Goal: Information Seeking & Learning: Learn about a topic

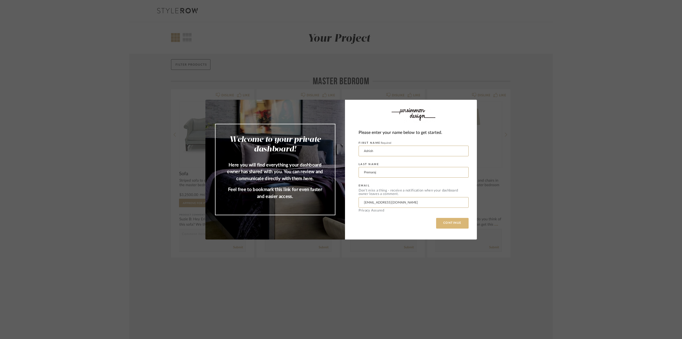
click at [450, 226] on button "CONTINUE" at bounding box center [452, 223] width 33 height 11
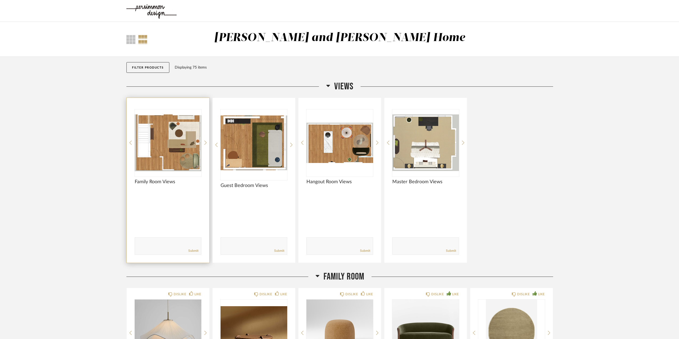
click at [181, 149] on div at bounding box center [168, 142] width 67 height 67
click at [180, 148] on img "0" at bounding box center [168, 142] width 67 height 67
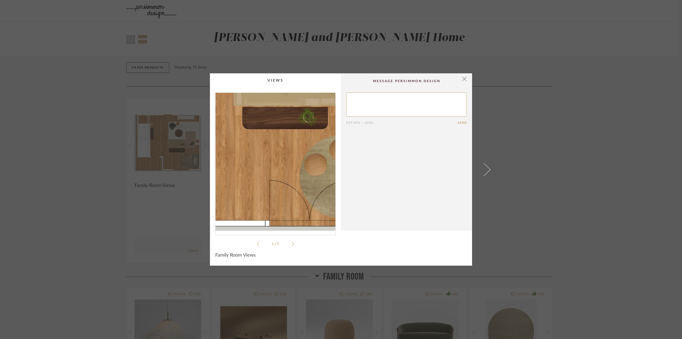
click at [287, 190] on img "0" at bounding box center [276, 162] width 120 height 138
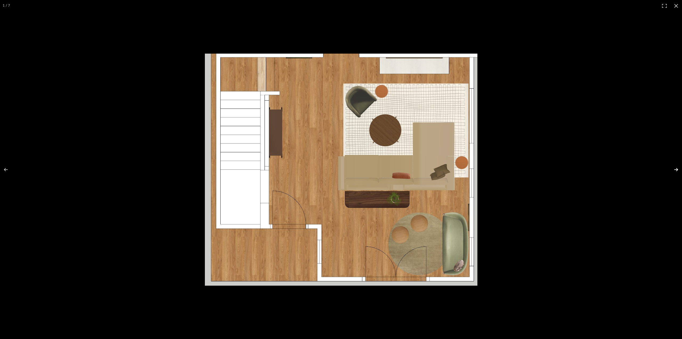
click at [678, 169] on button at bounding box center [673, 169] width 19 height 27
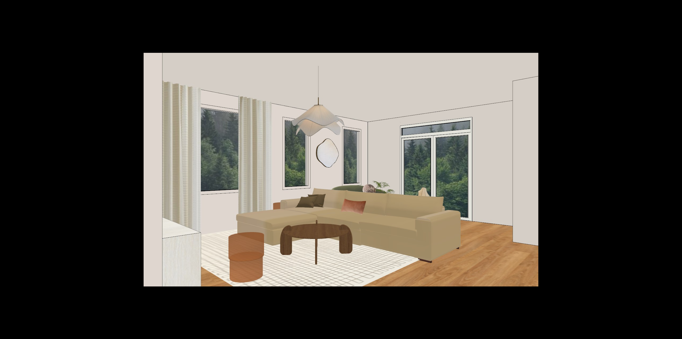
click at [676, 168] on button at bounding box center [673, 169] width 19 height 27
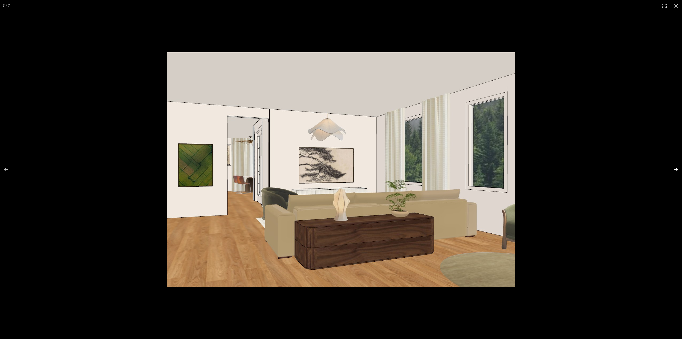
click at [677, 170] on button at bounding box center [673, 169] width 19 height 27
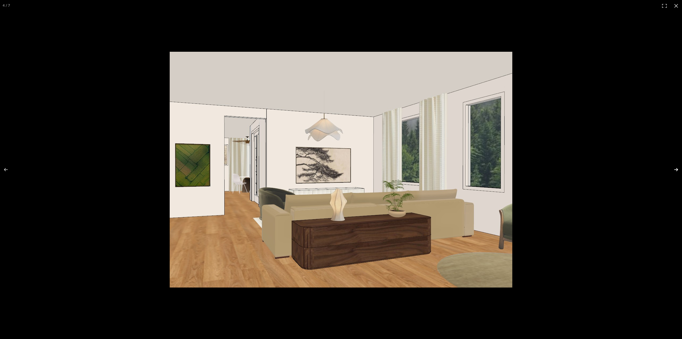
click at [677, 170] on button at bounding box center [673, 169] width 19 height 27
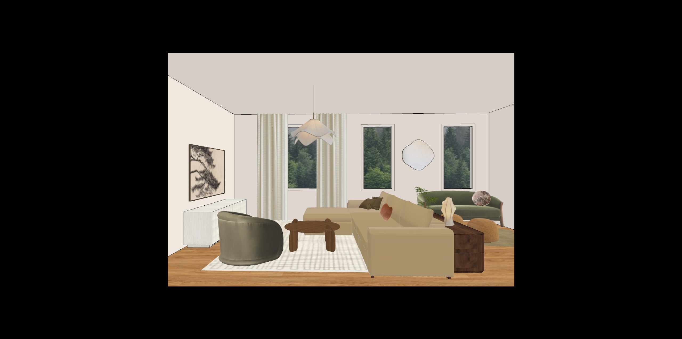
click at [677, 170] on button at bounding box center [673, 169] width 19 height 27
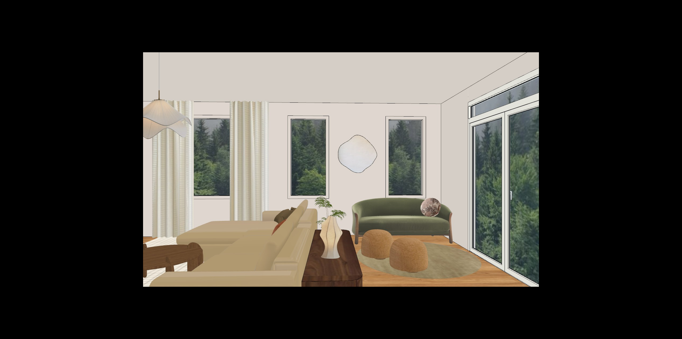
click at [677, 170] on button at bounding box center [673, 169] width 19 height 27
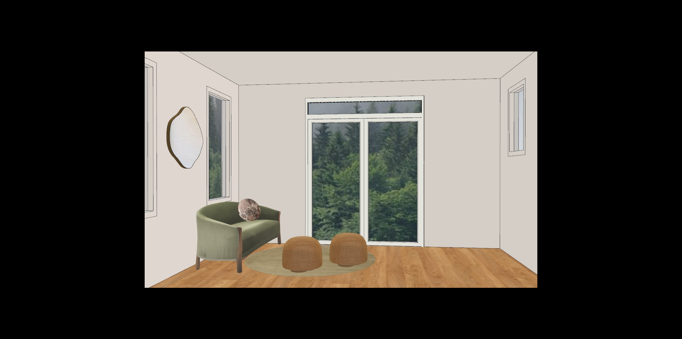
click at [677, 170] on button at bounding box center [673, 169] width 19 height 27
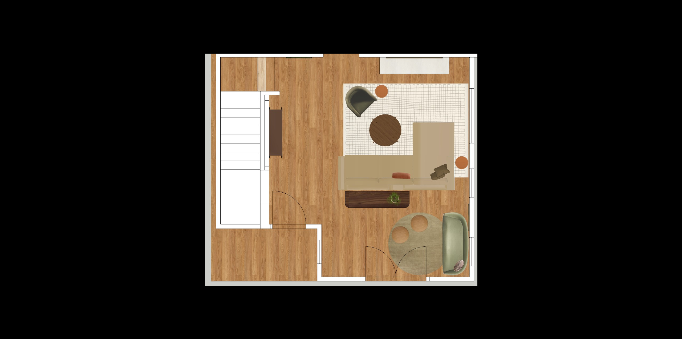
click at [677, 170] on button at bounding box center [673, 169] width 19 height 27
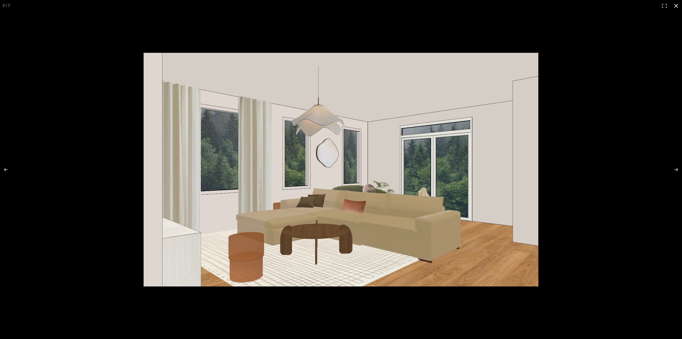
click at [676, 7] on button at bounding box center [677, 6] width 12 height 12
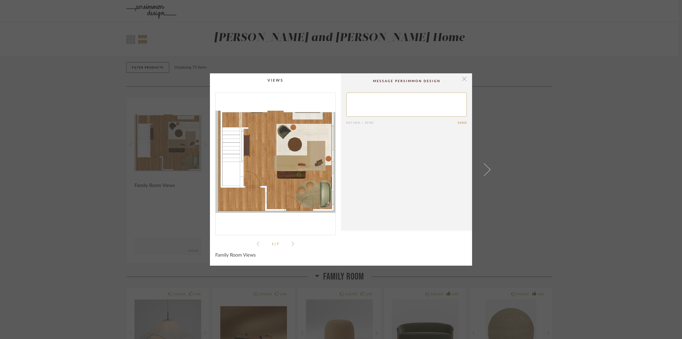
click at [462, 78] on span "button" at bounding box center [464, 78] width 11 height 11
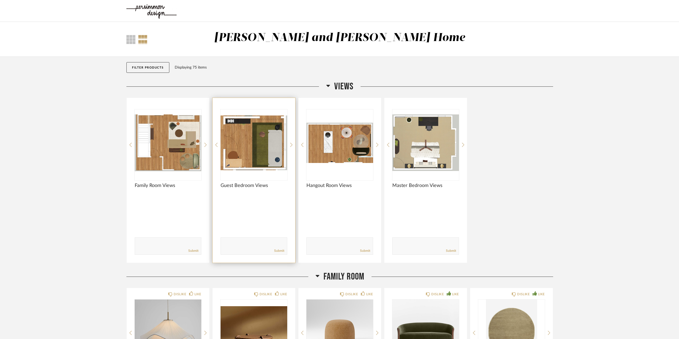
click at [240, 159] on img "0" at bounding box center [253, 142] width 67 height 67
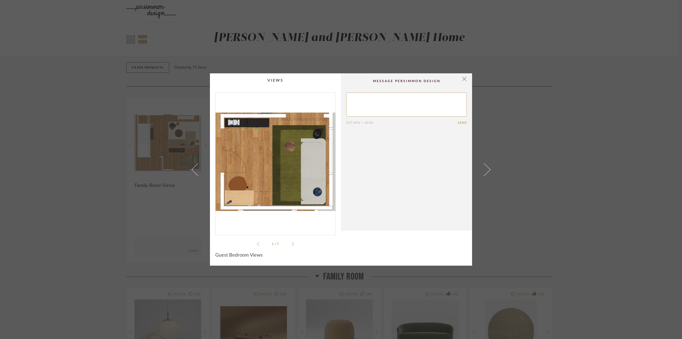
click at [286, 161] on img "0" at bounding box center [276, 162] width 120 height 138
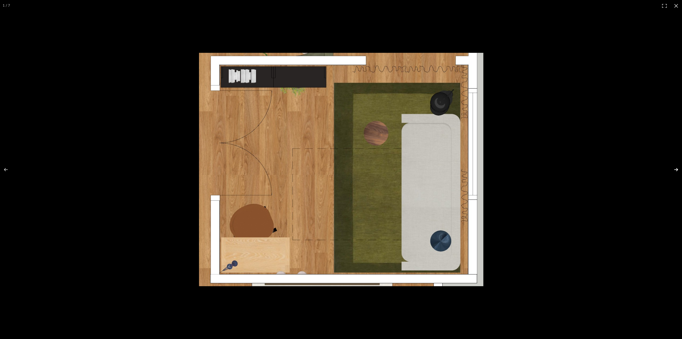
click at [678, 171] on button at bounding box center [673, 169] width 19 height 27
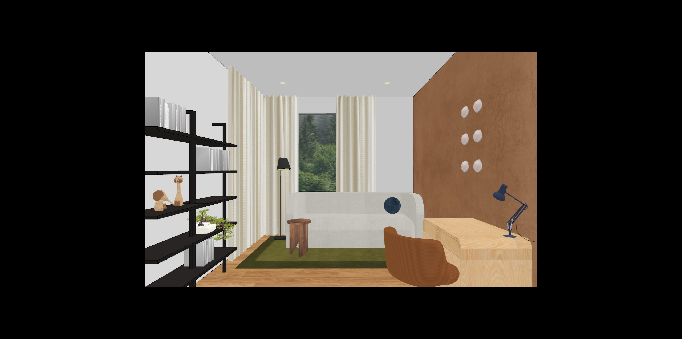
click at [678, 171] on button at bounding box center [673, 169] width 19 height 27
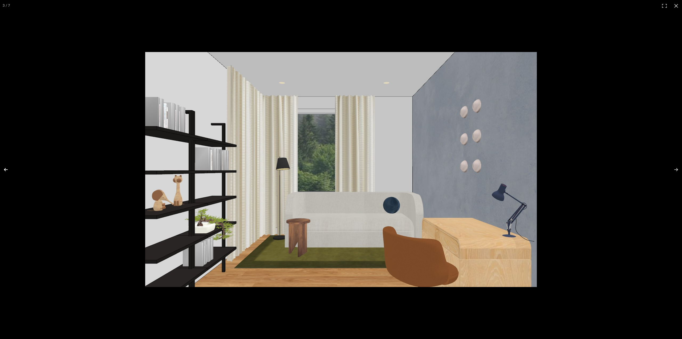
click at [6, 171] on button at bounding box center [9, 169] width 19 height 27
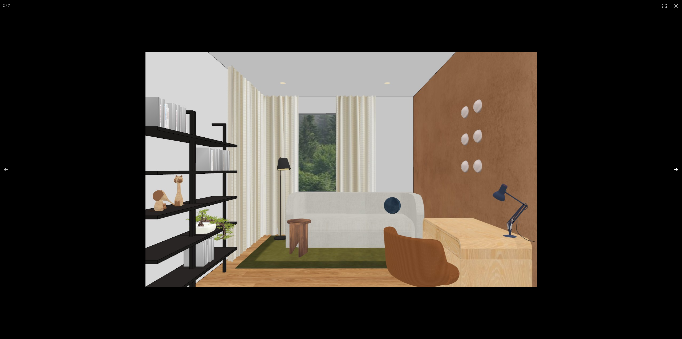
click at [678, 171] on button at bounding box center [673, 169] width 19 height 27
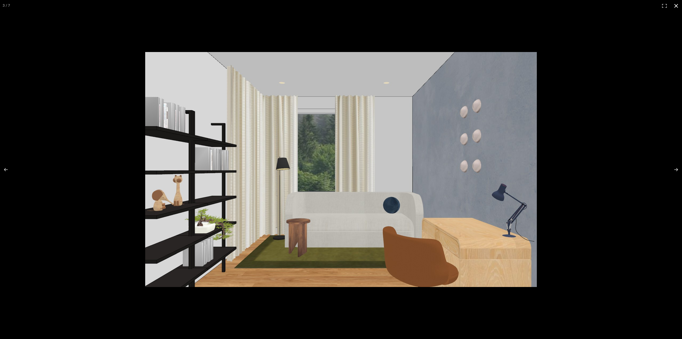
click at [676, 7] on button at bounding box center [677, 6] width 12 height 12
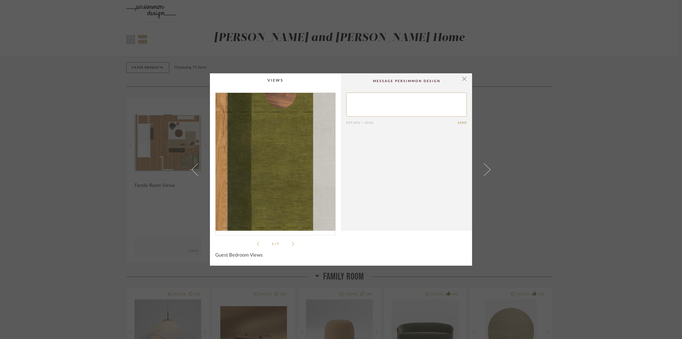
click at [287, 170] on img "0" at bounding box center [276, 162] width 120 height 138
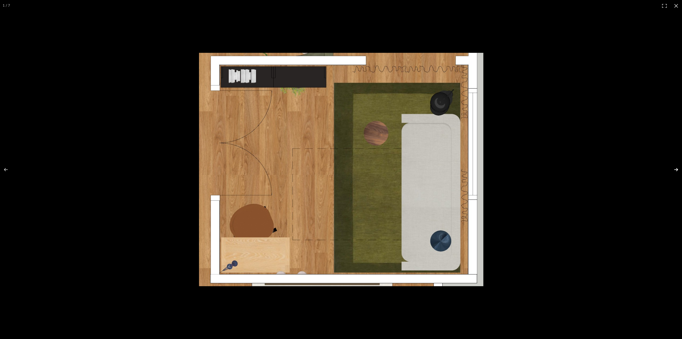
click at [677, 170] on button at bounding box center [673, 169] width 19 height 27
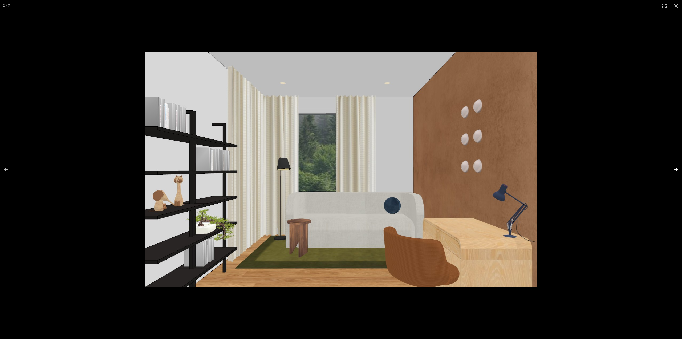
click at [677, 170] on button at bounding box center [673, 169] width 19 height 27
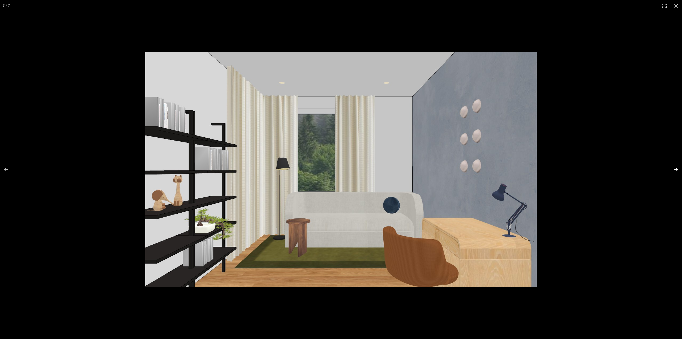
click at [677, 170] on button at bounding box center [673, 169] width 19 height 27
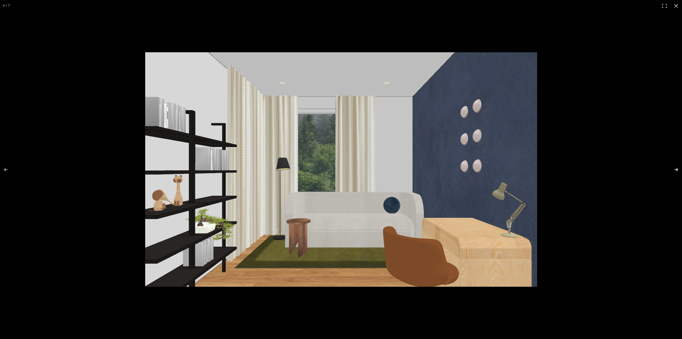
click at [677, 170] on button at bounding box center [673, 169] width 19 height 27
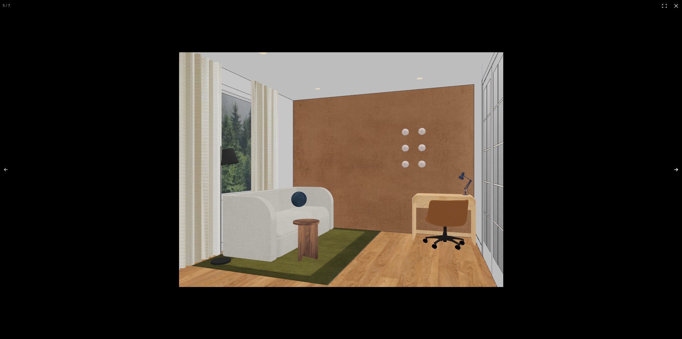
click at [679, 170] on button at bounding box center [673, 169] width 19 height 27
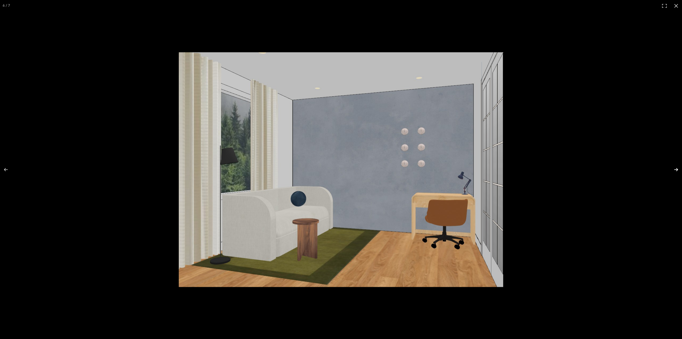
click at [679, 170] on button at bounding box center [673, 169] width 19 height 27
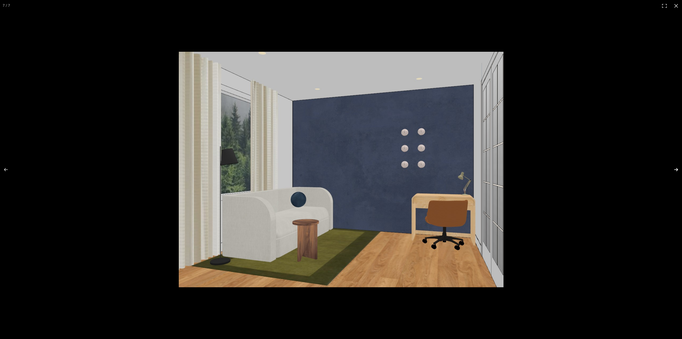
click at [679, 170] on button at bounding box center [673, 169] width 19 height 27
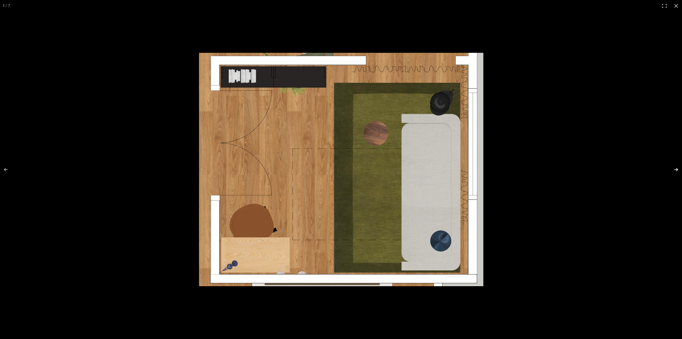
click at [679, 170] on button at bounding box center [673, 169] width 19 height 27
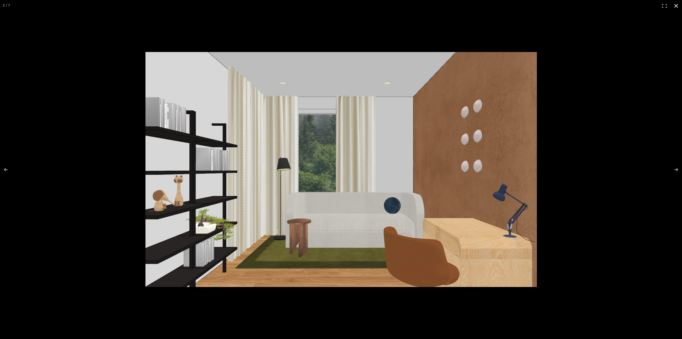
click at [680, 4] on button at bounding box center [677, 6] width 12 height 12
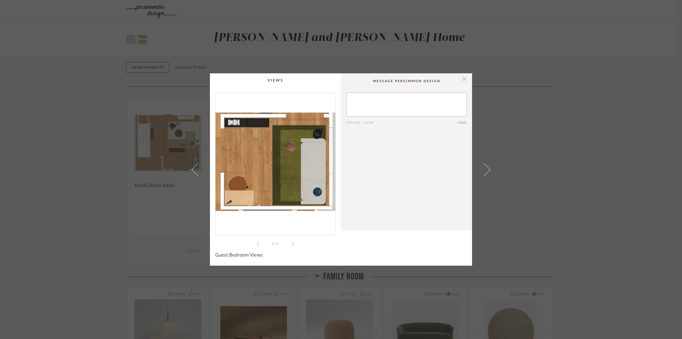
click at [463, 79] on span "button" at bounding box center [464, 78] width 11 height 11
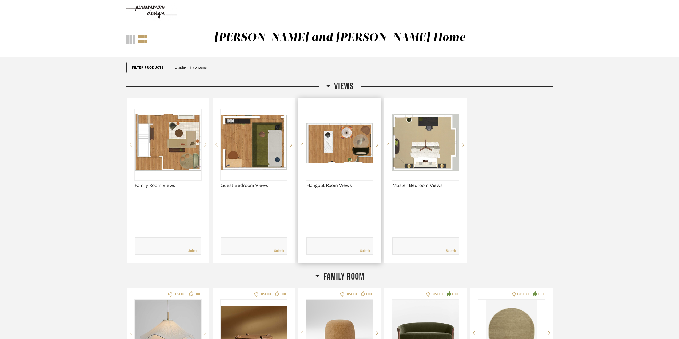
click at [347, 135] on img "0" at bounding box center [339, 142] width 67 height 67
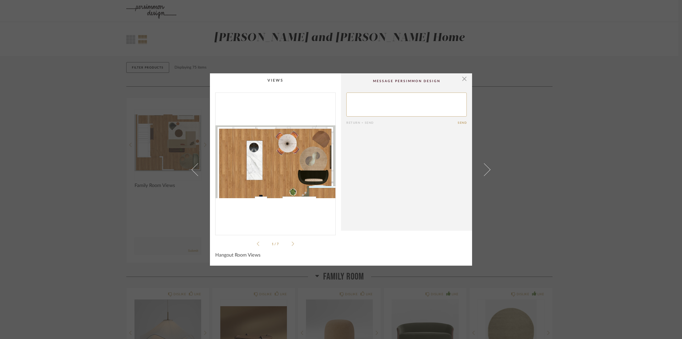
click at [267, 161] on img "0" at bounding box center [276, 162] width 120 height 138
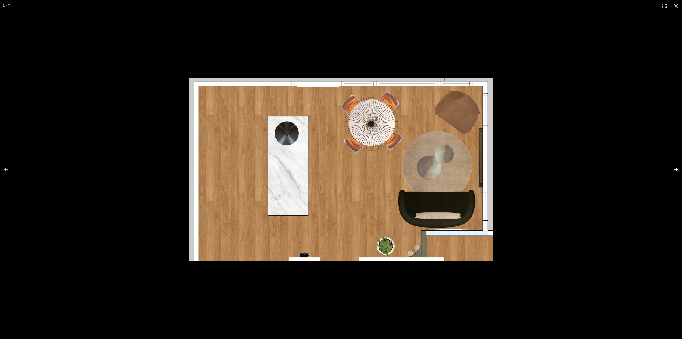
click at [679, 171] on button at bounding box center [673, 169] width 19 height 27
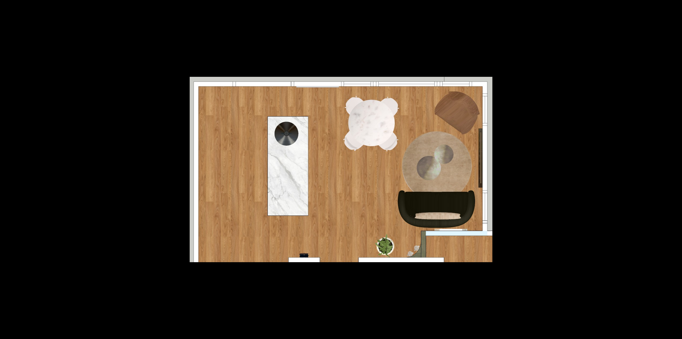
click at [679, 171] on button at bounding box center [673, 169] width 19 height 27
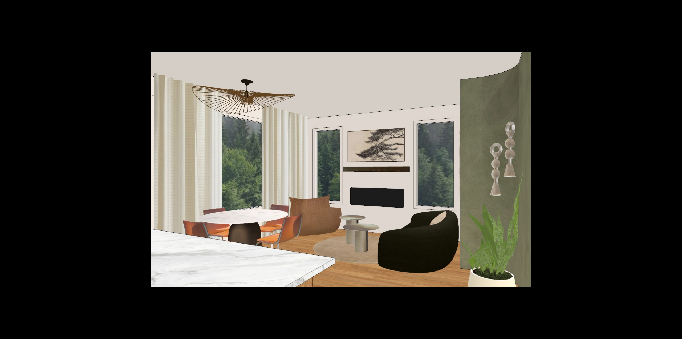
click at [674, 169] on button at bounding box center [673, 169] width 19 height 27
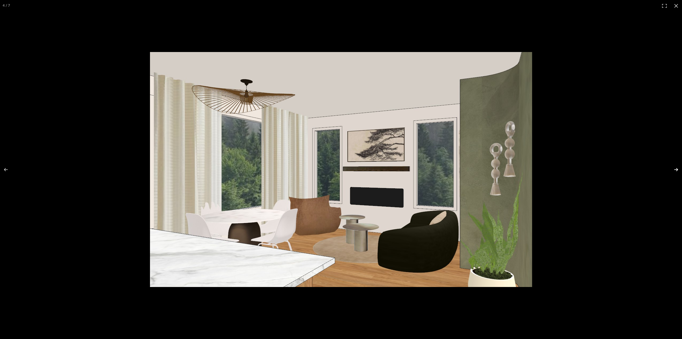
click at [675, 170] on button at bounding box center [673, 169] width 19 height 27
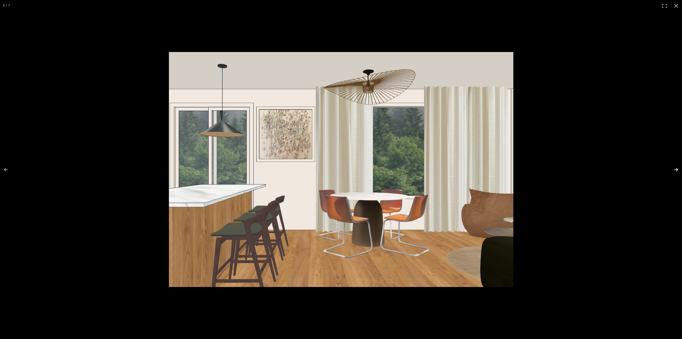
click at [677, 171] on button at bounding box center [673, 169] width 19 height 27
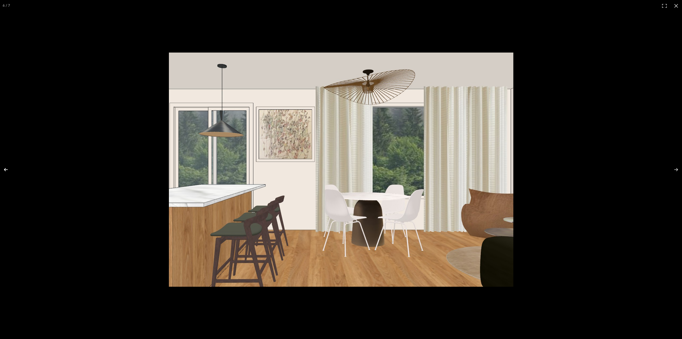
click at [7, 168] on button at bounding box center [9, 169] width 19 height 27
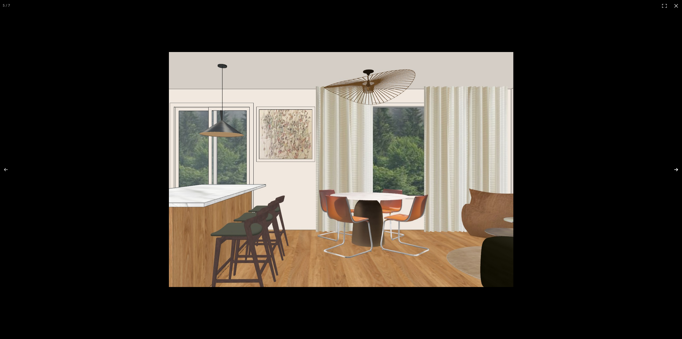
click at [678, 170] on button at bounding box center [673, 169] width 19 height 27
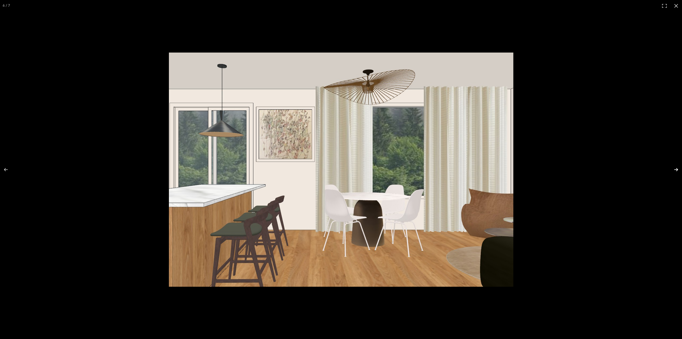
click at [678, 170] on button at bounding box center [673, 169] width 19 height 27
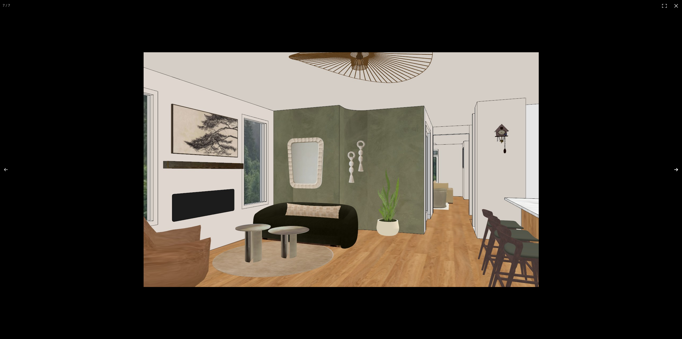
click at [678, 170] on button at bounding box center [673, 169] width 19 height 27
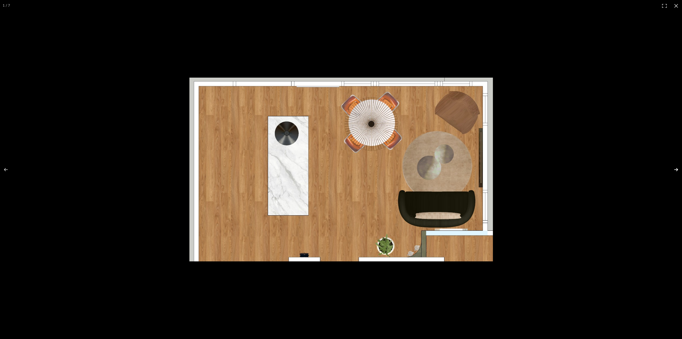
click at [678, 170] on button at bounding box center [673, 169] width 19 height 27
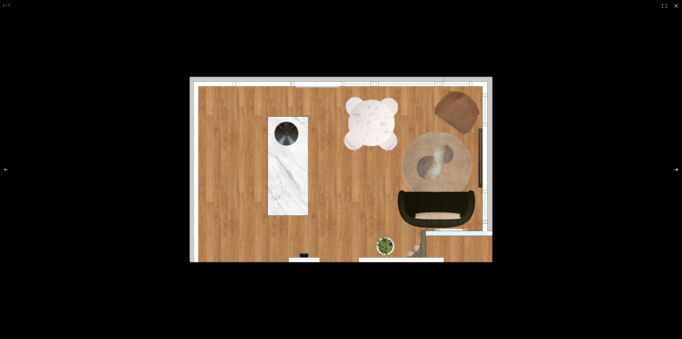
click at [677, 169] on button at bounding box center [673, 169] width 19 height 27
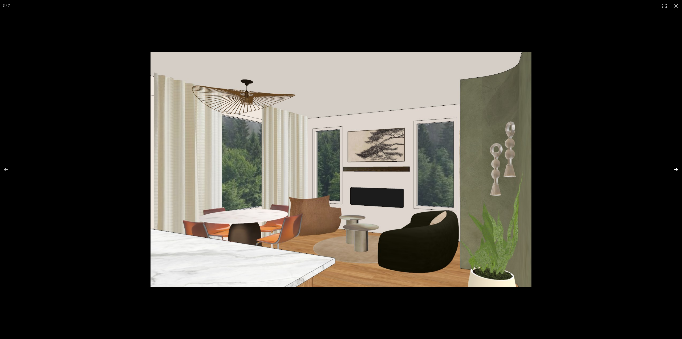
click at [676, 168] on button at bounding box center [673, 169] width 19 height 27
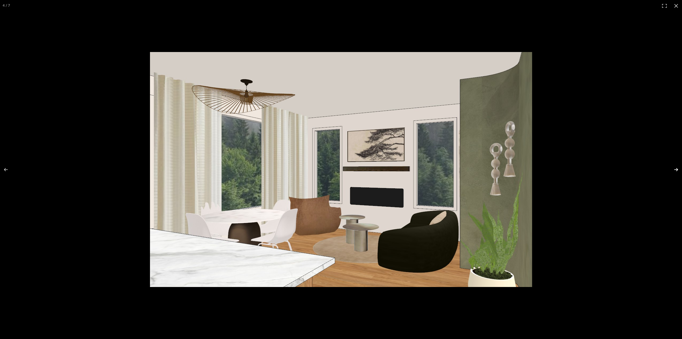
click at [677, 169] on button at bounding box center [673, 169] width 19 height 27
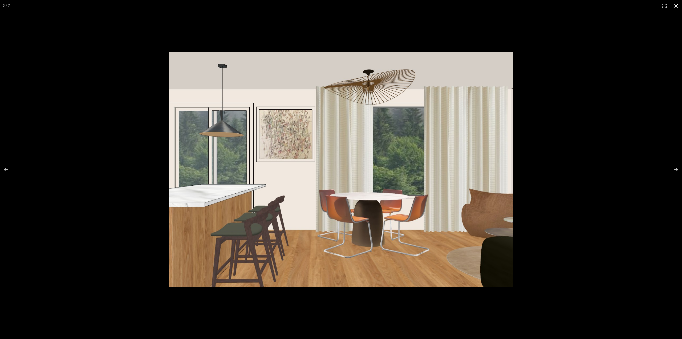
click at [677, 6] on button at bounding box center [677, 6] width 12 height 12
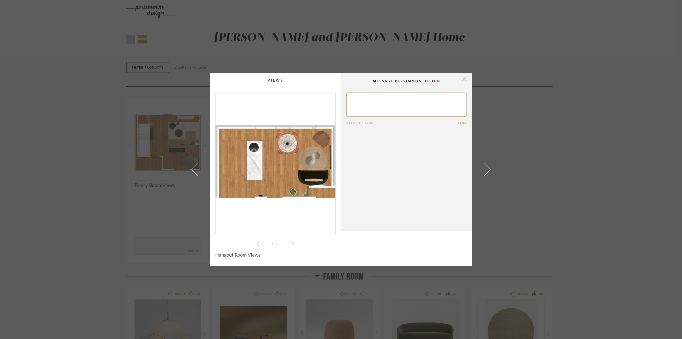
click at [462, 78] on span "button" at bounding box center [464, 78] width 11 height 11
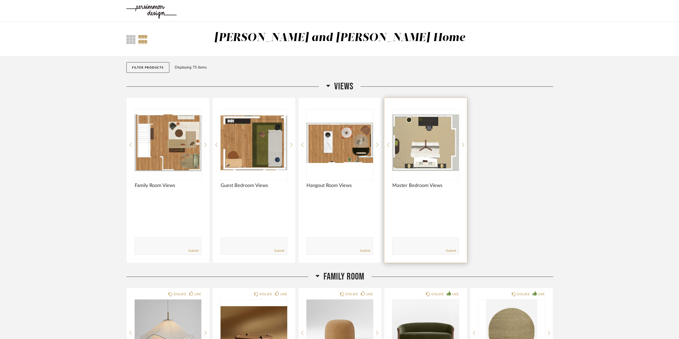
click at [431, 153] on img "0" at bounding box center [425, 142] width 67 height 67
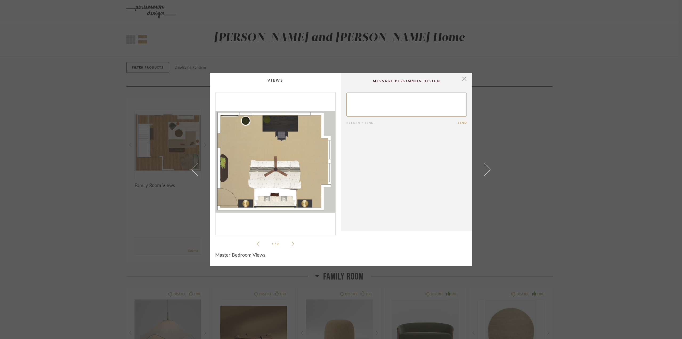
click at [273, 150] on img "0" at bounding box center [276, 162] width 120 height 138
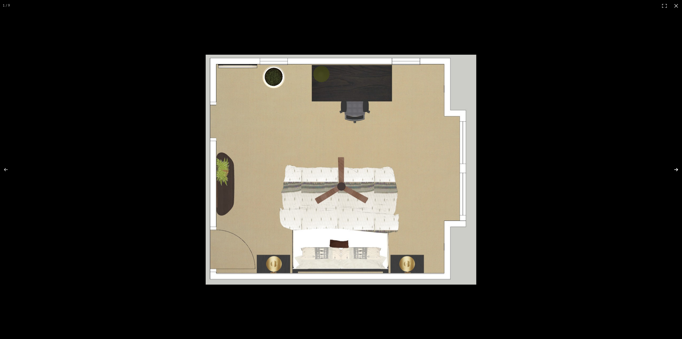
click at [678, 169] on button at bounding box center [673, 169] width 19 height 27
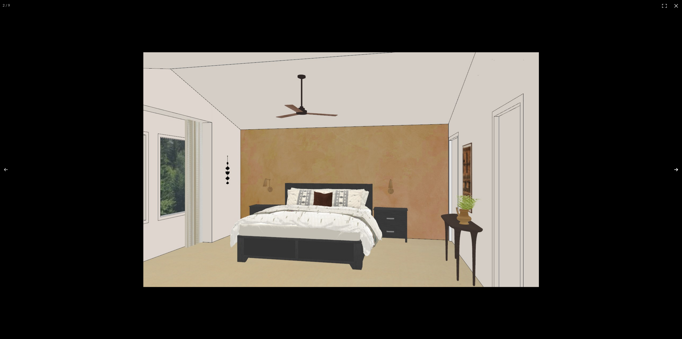
click at [678, 169] on button at bounding box center [673, 169] width 19 height 27
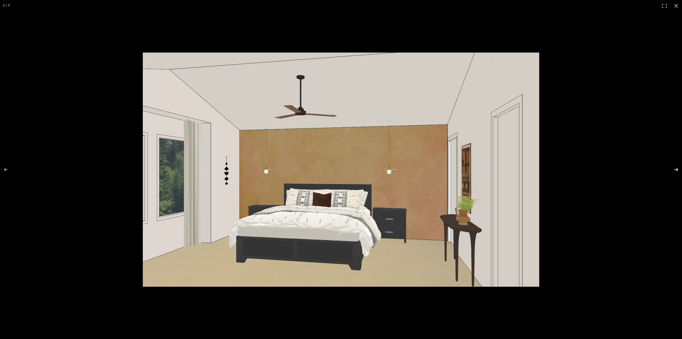
click at [679, 170] on button at bounding box center [673, 169] width 19 height 27
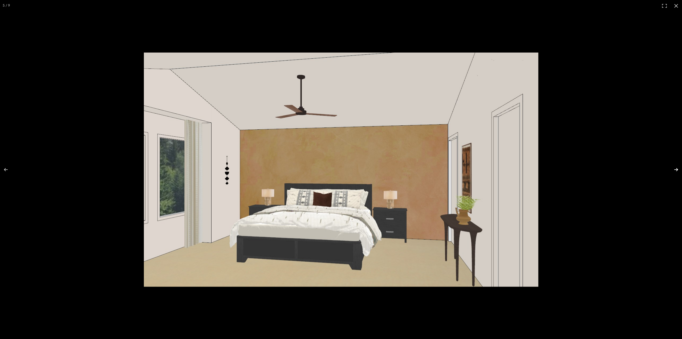
click at [679, 170] on button at bounding box center [673, 169] width 19 height 27
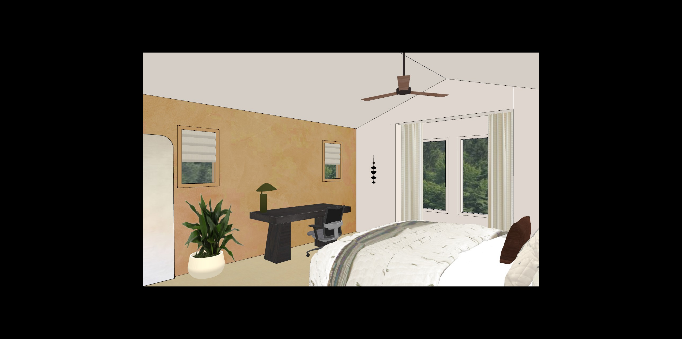
click at [679, 170] on button at bounding box center [673, 169] width 19 height 27
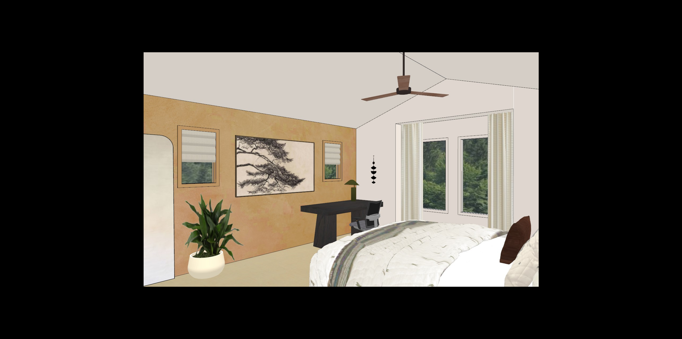
click at [679, 170] on button at bounding box center [673, 169] width 19 height 27
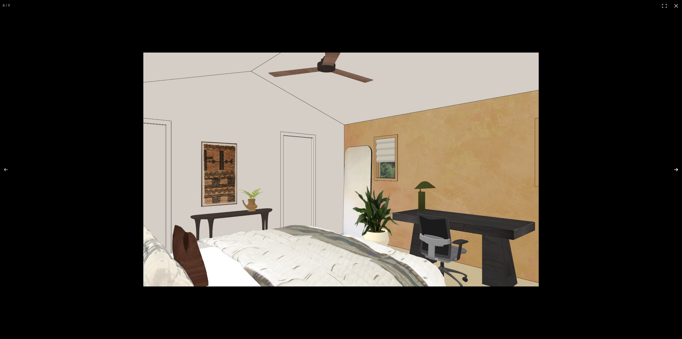
click at [680, 170] on button at bounding box center [673, 169] width 19 height 27
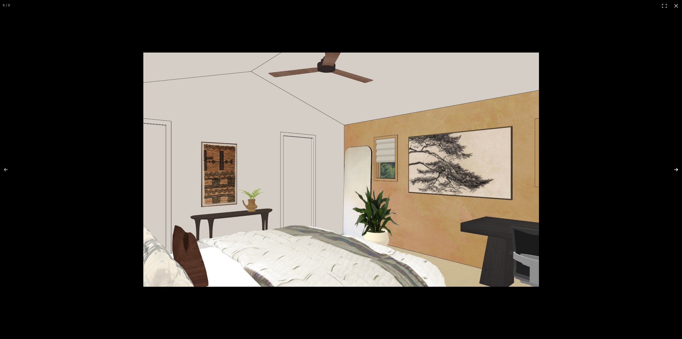
click at [680, 170] on button at bounding box center [673, 169] width 19 height 27
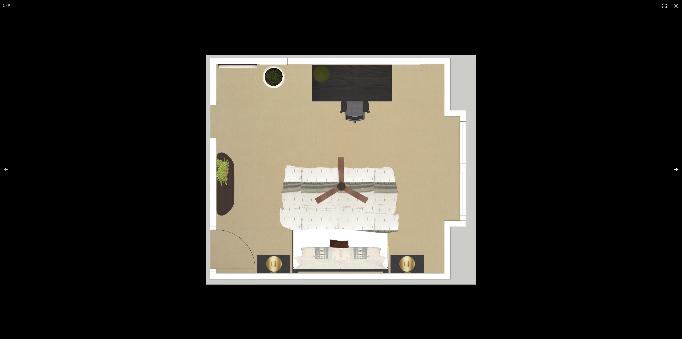
click at [680, 170] on button at bounding box center [673, 169] width 19 height 27
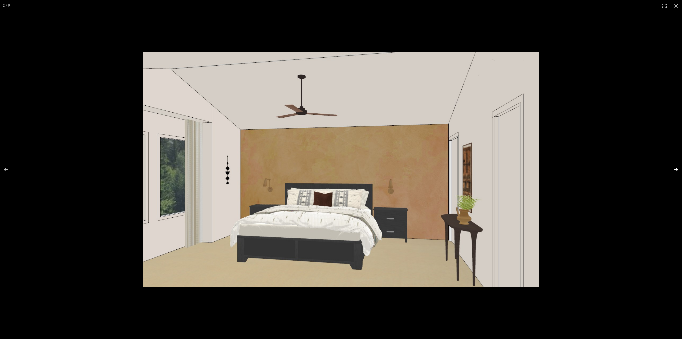
click at [680, 170] on button at bounding box center [673, 169] width 19 height 27
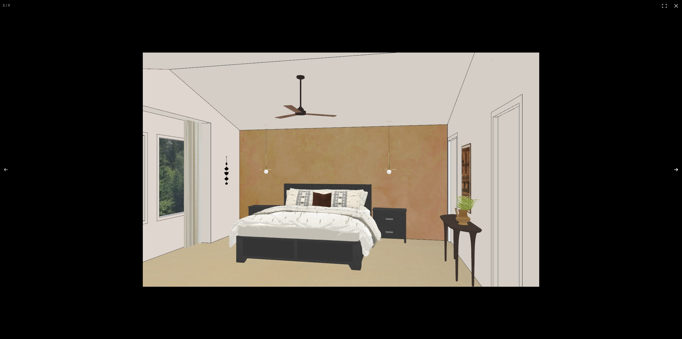
click at [680, 170] on button at bounding box center [673, 169] width 19 height 27
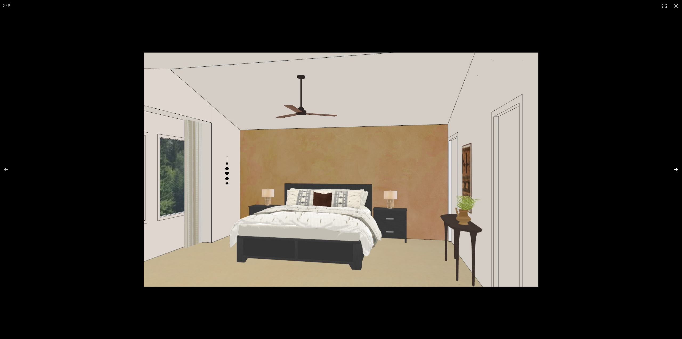
click at [680, 170] on button at bounding box center [673, 169] width 19 height 27
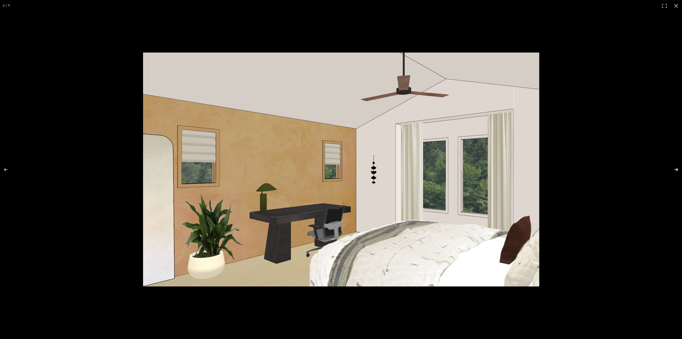
click at [680, 170] on button at bounding box center [673, 169] width 19 height 27
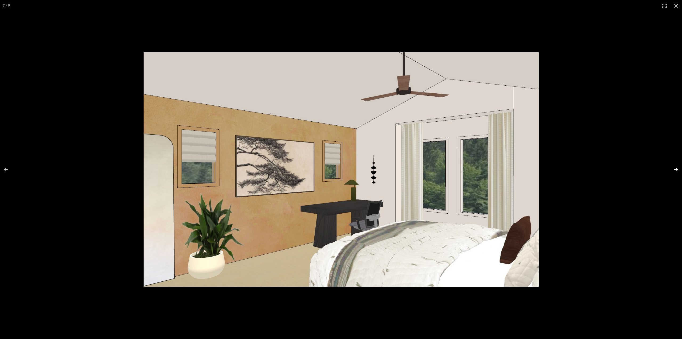
click at [680, 170] on button at bounding box center [673, 169] width 19 height 27
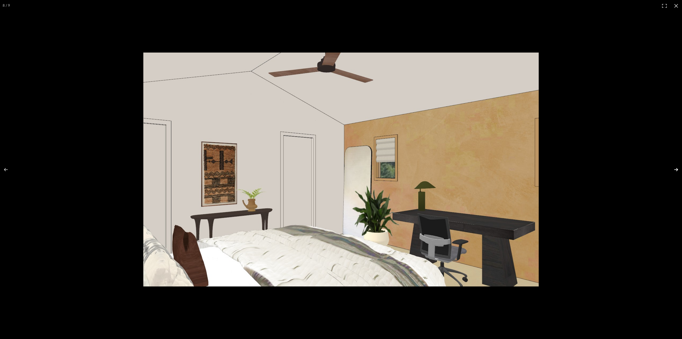
click at [680, 170] on button at bounding box center [673, 169] width 19 height 27
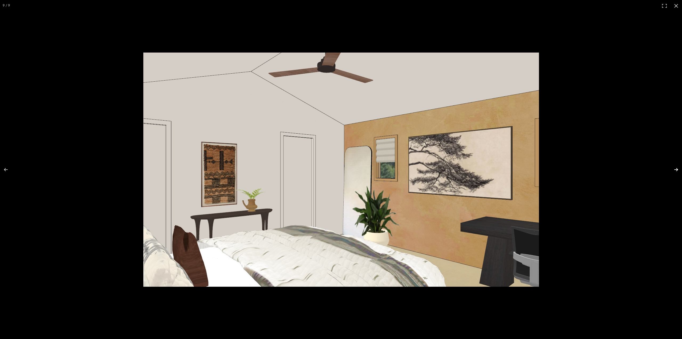
click at [680, 170] on button at bounding box center [673, 169] width 19 height 27
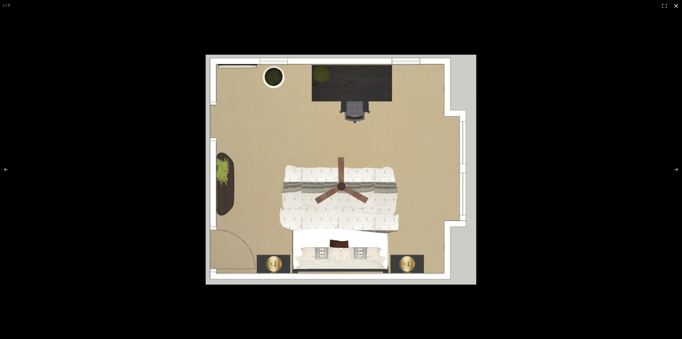
click at [674, 6] on button at bounding box center [677, 6] width 12 height 12
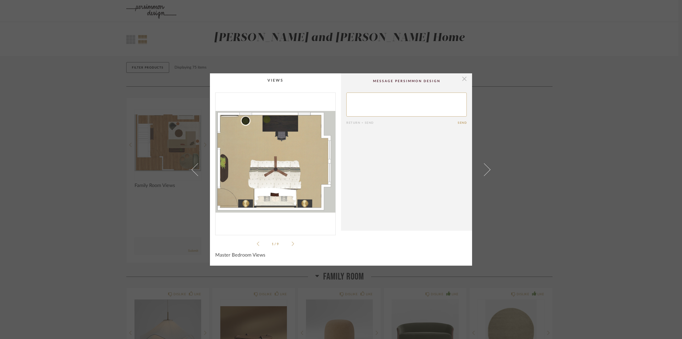
click at [460, 77] on span "button" at bounding box center [464, 78] width 11 height 11
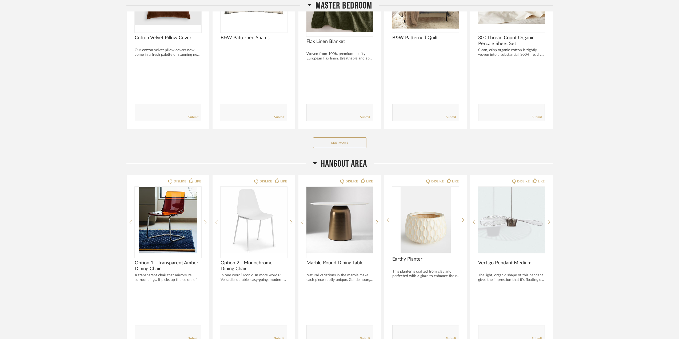
scroll to position [847, 0]
